Goal: Task Accomplishment & Management: Manage account settings

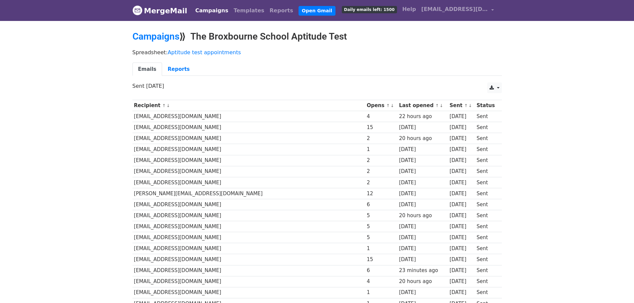
click at [435, 106] on small "↑ ↓" at bounding box center [438, 105] width 7 height 5
click at [397, 106] on th "Last opened ↑ ↓" at bounding box center [422, 105] width 51 height 11
click at [440, 106] on link "↓" at bounding box center [442, 105] width 4 height 5
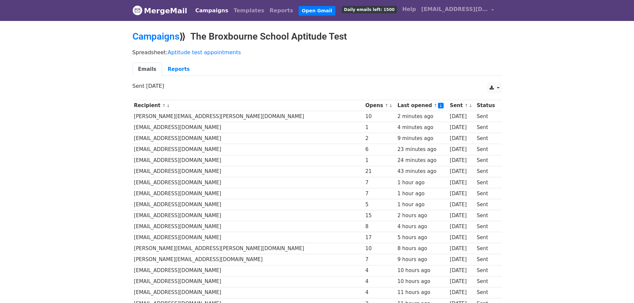
click at [434, 106] on link "↑" at bounding box center [436, 105] width 4 height 5
